Goal: Information Seeking & Learning: Learn about a topic

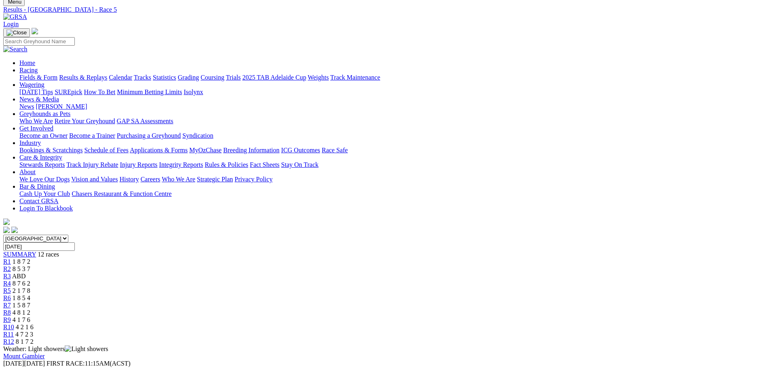
scroll to position [40, 0]
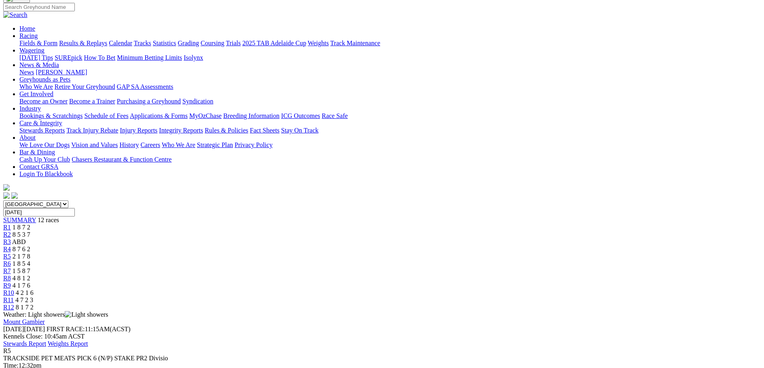
scroll to position [0, 0]
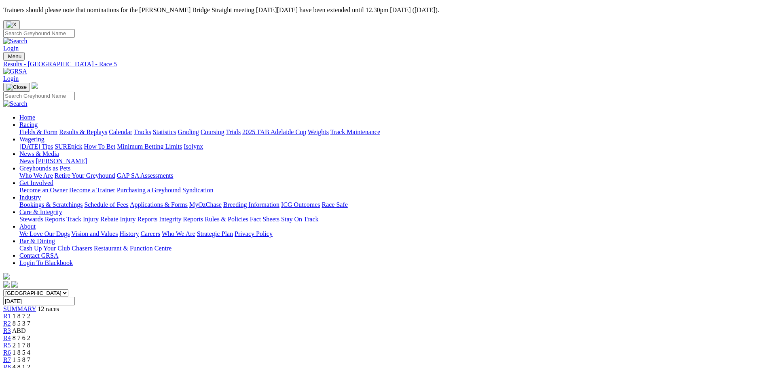
click at [36, 306] on span "SUMMARY" at bounding box center [19, 309] width 33 height 7
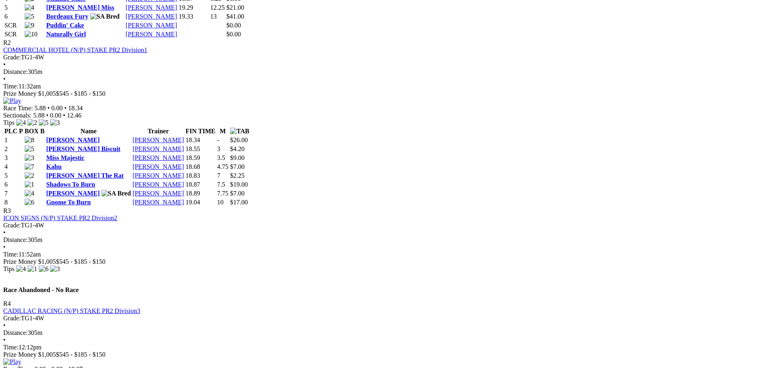
scroll to position [566, 0]
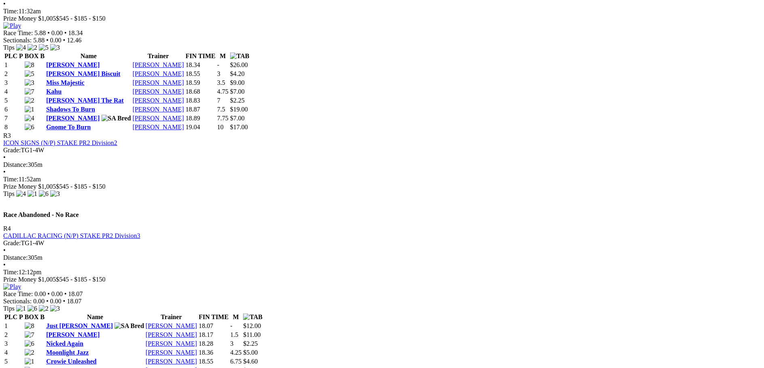
scroll to position [647, 0]
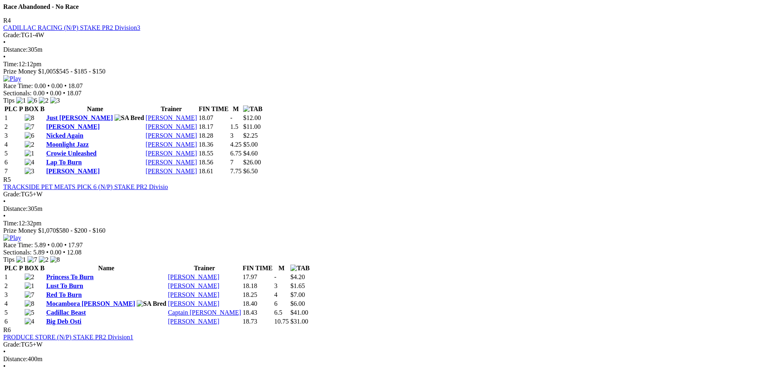
scroll to position [890, 0]
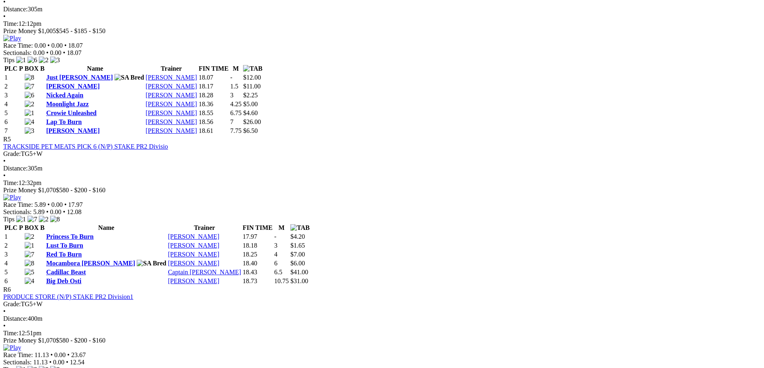
drag, startPoint x: 594, startPoint y: 212, endPoint x: 610, endPoint y: 215, distance: 16.0
drag, startPoint x: 603, startPoint y: 211, endPoint x: 596, endPoint y: 214, distance: 7.8
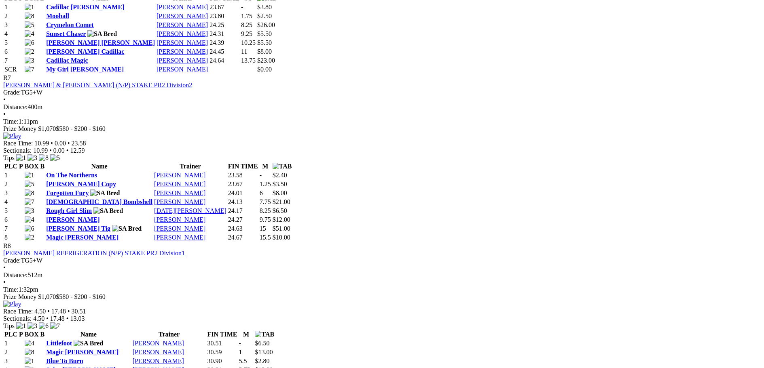
scroll to position [1294, 0]
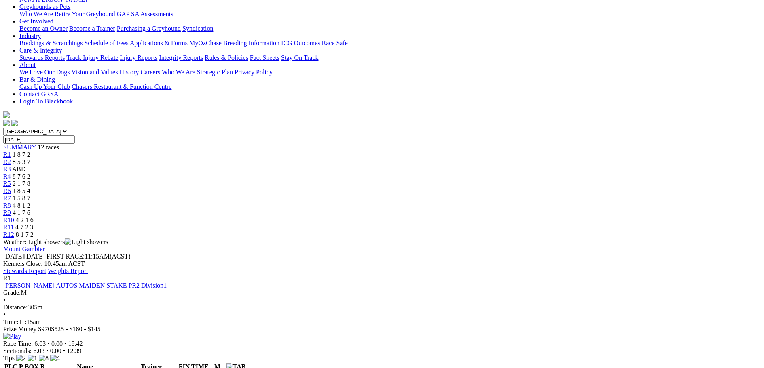
scroll to position [202, 0]
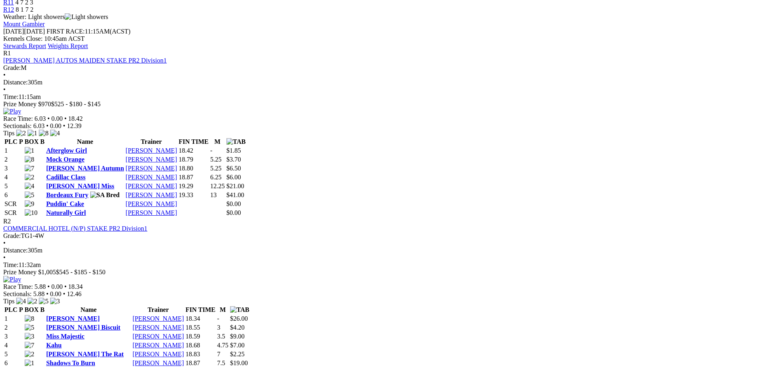
scroll to position [364, 0]
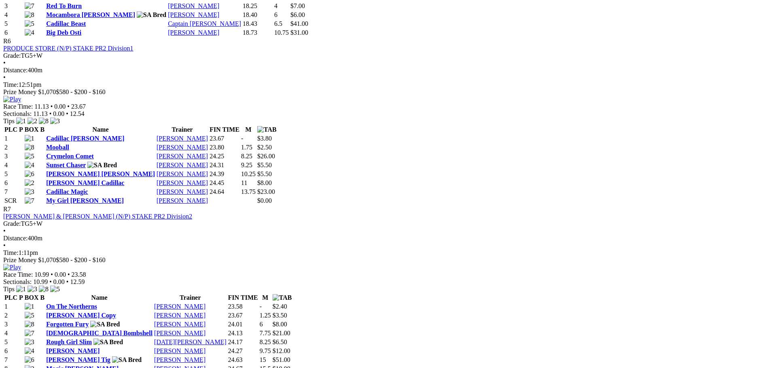
scroll to position [1294, 0]
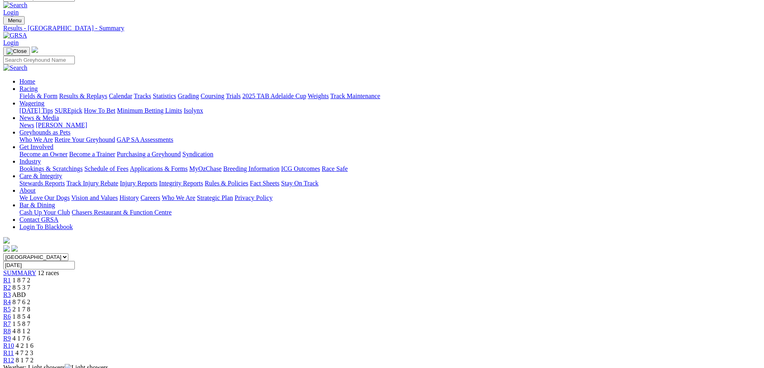
scroll to position [0, 0]
